Goal: Use online tool/utility

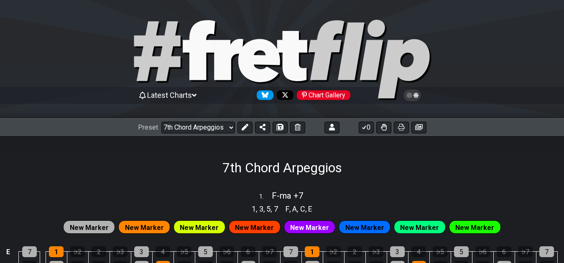
select select "/02F9A7NK"
select select "F"
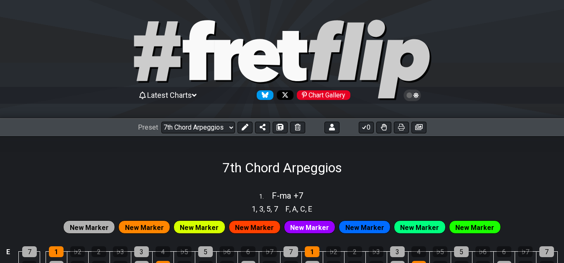
select select "F"
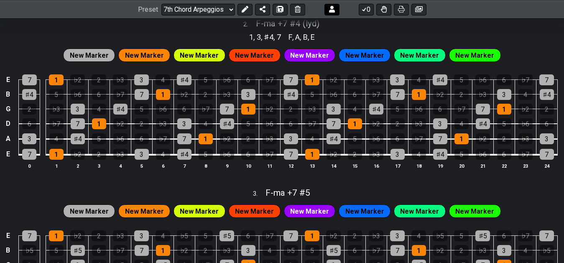
click at [332, 10] on icon at bounding box center [332, 9] width 6 height 7
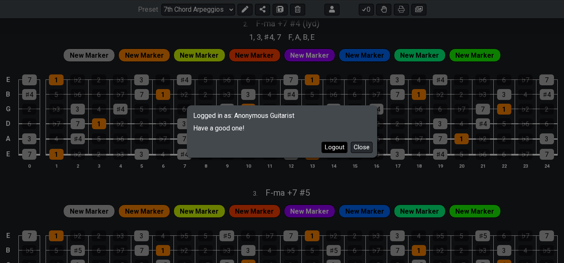
click at [336, 148] on button "Logout" at bounding box center [335, 147] width 26 height 11
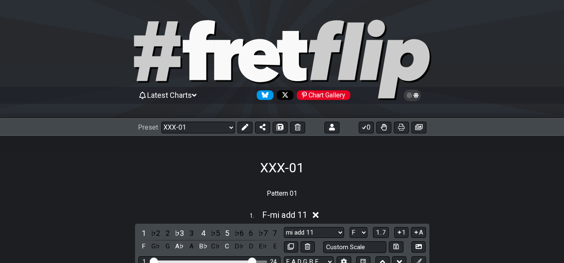
select select "/02YWF79B"
select select "F"
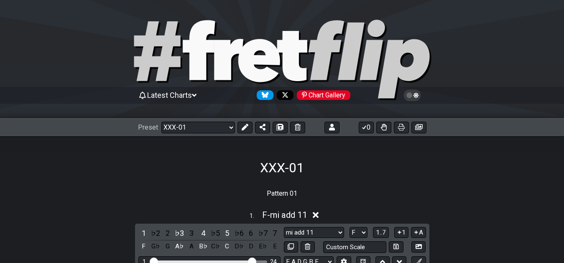
select select "F"
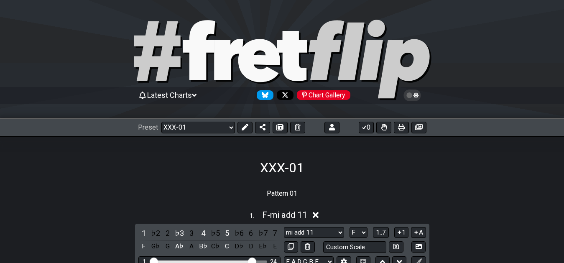
select select "F"
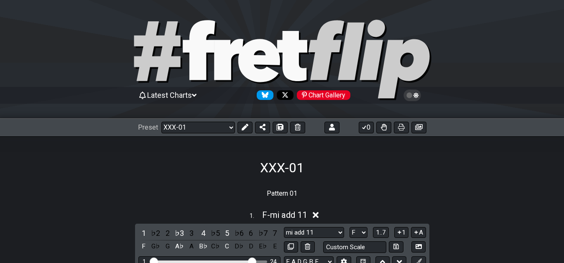
select select "F"
click at [332, 124] on icon at bounding box center [332, 127] width 6 height 7
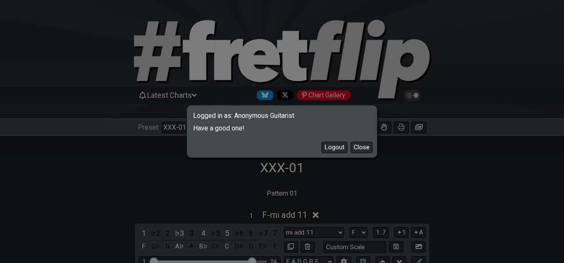
scroll to position [213, 0]
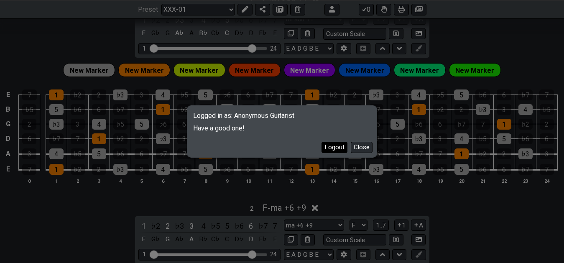
click at [343, 146] on button "Logout" at bounding box center [335, 147] width 26 height 11
